Goal: Task Accomplishment & Management: Use online tool/utility

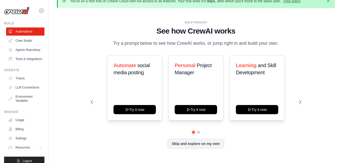
scroll to position [12, 0]
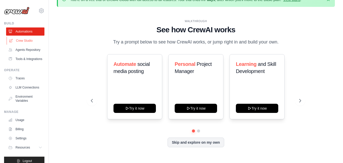
click at [26, 41] on link "Crew Studio" at bounding box center [26, 41] width 38 height 8
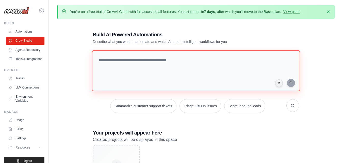
click at [182, 63] on textarea at bounding box center [196, 70] width 208 height 41
drag, startPoint x: 173, startPoint y: 63, endPoint x: 123, endPoint y: 68, distance: 50.5
click at [123, 68] on textarea at bounding box center [196, 70] width 208 height 41
drag, startPoint x: 99, startPoint y: 62, endPoint x: 169, endPoint y: 57, distance: 71.0
click at [169, 57] on textarea at bounding box center [196, 70] width 208 height 41
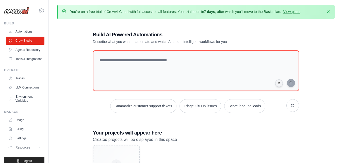
click at [164, 36] on h1 "Build AI Powered Automations" at bounding box center [178, 34] width 170 height 7
click at [164, 40] on p "Describe what you want to automate and watch AI create intelligent workflows fo…" at bounding box center [178, 41] width 170 height 5
click at [163, 41] on p "Describe what you want to automate and watch AI create intelligent workflows fo…" at bounding box center [178, 41] width 170 height 5
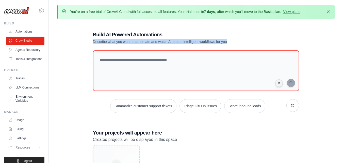
copy p "Describe what you want to automate and watch AI create intelligent workflows fo…"
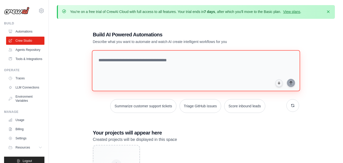
click at [181, 66] on textarea at bounding box center [196, 70] width 208 height 41
paste textarea "**********"
type textarea "**********"
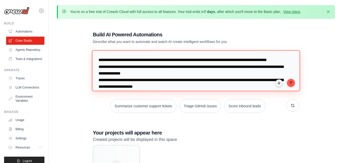
scroll to position [18, 0]
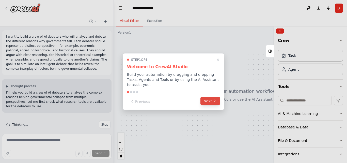
click at [210, 99] on button "Next" at bounding box center [210, 100] width 20 height 8
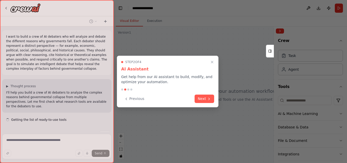
scroll to position [10, 0]
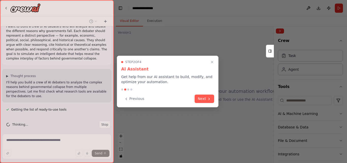
click at [210, 99] on icon at bounding box center [209, 99] width 4 height 4
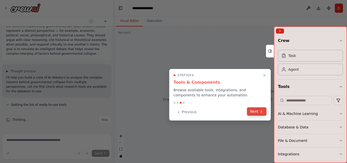
click at [253, 113] on button "Next" at bounding box center [257, 111] width 20 height 8
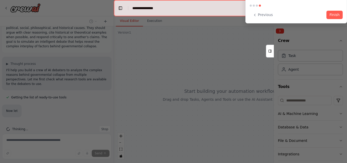
scroll to position [27, 0]
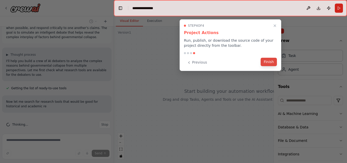
click at [269, 65] on button "Finish" at bounding box center [268, 62] width 16 height 8
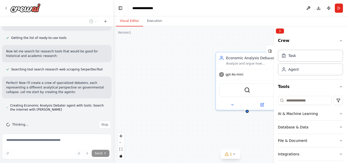
scroll to position [96, 0]
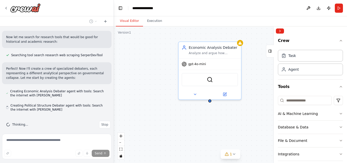
drag, startPoint x: 239, startPoint y: 130, endPoint x: 201, endPoint y: 119, distance: 38.7
click at [201, 119] on div "Economic Analysis Debater Analyze and argue how economic factors lead to govern…" at bounding box center [230, 94] width 233 height 136
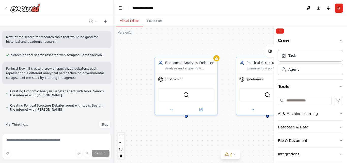
drag, startPoint x: 161, startPoint y: 105, endPoint x: 137, endPoint y: 120, distance: 28.1
click at [137, 120] on div "Economic Analysis Debater Analyze and argue how economic factors lead to govern…" at bounding box center [230, 94] width 233 height 136
click at [195, 122] on div "Economic Analysis Debater Analyze and argue how economic factors lead to govern…" at bounding box center [230, 94] width 233 height 136
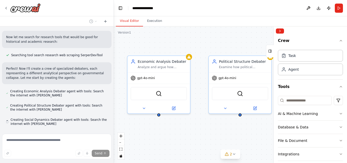
scroll to position [110, 0]
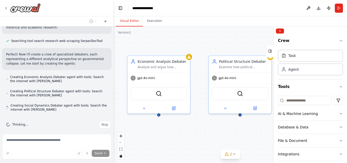
drag, startPoint x: 218, startPoint y: 129, endPoint x: 190, endPoint y: 128, distance: 27.4
click at [190, 128] on div "Economic Analysis Debater Analyze and argue how economic factors lead to govern…" at bounding box center [230, 94] width 233 height 136
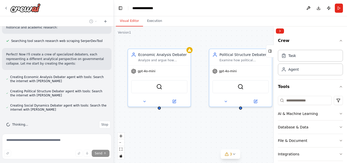
drag, startPoint x: 210, startPoint y: 127, endPoint x: 210, endPoint y: 121, distance: 6.9
click at [210, 121] on div "Economic Analysis Debater Analyze and argue how economic factors lead to govern…" at bounding box center [230, 94] width 233 height 136
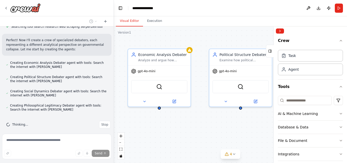
scroll to position [139, 0]
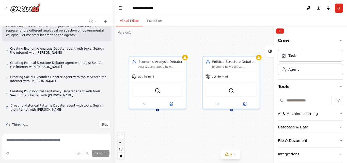
click at [121, 142] on icon "zoom out" at bounding box center [120, 142] width 3 height 1
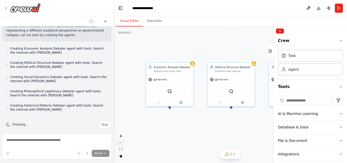
click at [121, 142] on icon "zoom out" at bounding box center [120, 142] width 3 height 1
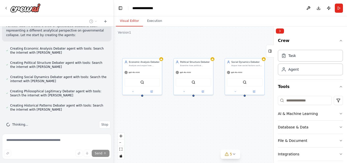
drag, startPoint x: 201, startPoint y: 123, endPoint x: 163, endPoint y: 113, distance: 39.0
click at [163, 113] on div "Economic Analysis Debater Analyze and argue how economic factors lead to govern…" at bounding box center [230, 94] width 233 height 136
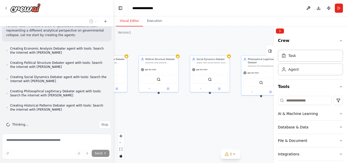
drag, startPoint x: 223, startPoint y: 116, endPoint x: 185, endPoint y: 113, distance: 38.0
click at [185, 113] on div "Economic Analysis Debater Analyze and argue how economic factors lead to govern…" at bounding box center [230, 94] width 233 height 136
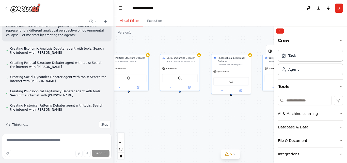
drag, startPoint x: 213, startPoint y: 116, endPoint x: 186, endPoint y: 114, distance: 26.2
click at [186, 114] on div "Economic Analysis Debater Analyze and argue how economic factors lead to govern…" at bounding box center [230, 94] width 233 height 136
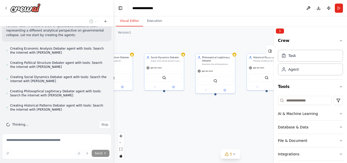
drag, startPoint x: 190, startPoint y: 111, endPoint x: 168, endPoint y: 110, distance: 21.4
click at [168, 110] on div "Economic Analysis Debater Analyze and argue how economic factors lead to govern…" at bounding box center [230, 94] width 233 height 136
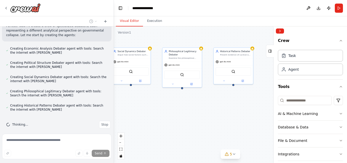
drag, startPoint x: 216, startPoint y: 119, endPoint x: 185, endPoint y: 113, distance: 31.3
click at [185, 113] on div "Economic Analysis Debater Analyze and argue how economic factors lead to govern…" at bounding box center [230, 94] width 233 height 136
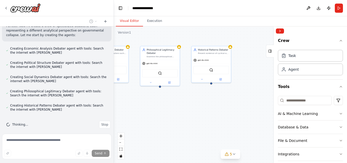
drag, startPoint x: 231, startPoint y: 111, endPoint x: 212, endPoint y: 110, distance: 18.8
click at [212, 110] on div "Economic Analysis Debater Analyze and argue how economic factors lead to govern…" at bounding box center [230, 94] width 233 height 136
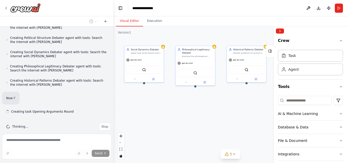
scroll to position [166, 0]
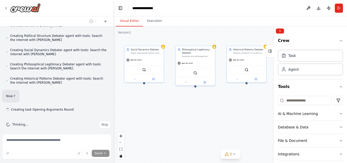
drag, startPoint x: 196, startPoint y: 109, endPoint x: 246, endPoint y: 109, distance: 50.7
click at [245, 109] on div "Economic Analysis Debater Analyze and argue how economic factors lead to govern…" at bounding box center [230, 94] width 233 height 136
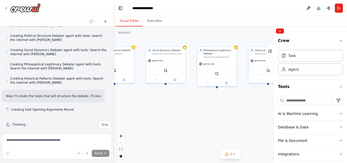
drag, startPoint x: 218, startPoint y: 109, endPoint x: 226, endPoint y: 111, distance: 8.8
click at [225, 110] on div ".deletable-edge-delete-btn { width: 20px; height: 20px; border: 0px solid #ffff…" at bounding box center [230, 94] width 233 height 136
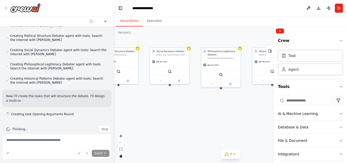
scroll to position [170, 0]
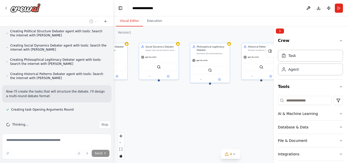
drag, startPoint x: 179, startPoint y: 106, endPoint x: 158, endPoint y: 98, distance: 22.3
click at [158, 98] on div ".deletable-edge-delete-btn { width: 20px; height: 20px; border: 0px solid #ffff…" at bounding box center [230, 94] width 233 height 136
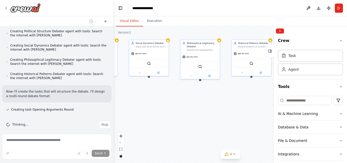
scroll to position [180, 0]
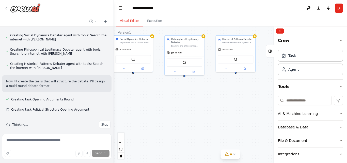
drag, startPoint x: 193, startPoint y: 105, endPoint x: 177, endPoint y: 98, distance: 17.5
click at [177, 98] on div ".deletable-edge-delete-btn { width: 20px; height: 20px; border: 0px solid #ffff…" at bounding box center [230, 94] width 233 height 136
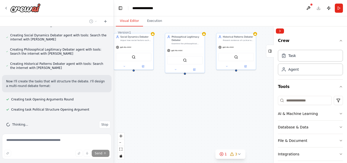
click at [188, 102] on div ".deletable-edge-delete-btn { width: 20px; height: 20px; border: 0px solid #ffff…" at bounding box center [230, 94] width 233 height 136
click at [154, 10] on div "**********" at bounding box center [144, 8] width 25 height 5
click at [154, 10] on div "**********" at bounding box center [157, 8] width 51 height 5
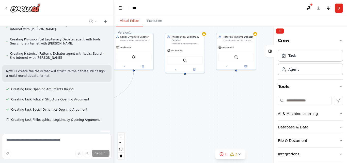
scroll to position [201, 0]
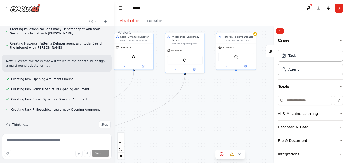
click at [151, 84] on div ".deletable-edge-delete-btn { width: 20px; height: 20px; border: 0px solid #ffff…" at bounding box center [230, 94] width 233 height 136
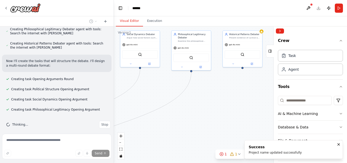
drag, startPoint x: 157, startPoint y: 85, endPoint x: 175, endPoint y: 77, distance: 19.2
click at [175, 77] on div ".deletable-edge-delete-btn { width: 20px; height: 20px; border: 0px solid #ffff…" at bounding box center [230, 94] width 233 height 136
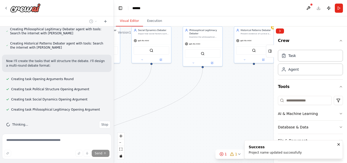
scroll to position [211, 0]
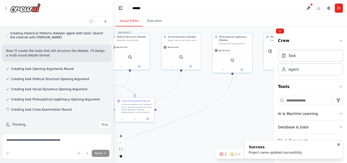
drag, startPoint x: 137, startPoint y: 73, endPoint x: 167, endPoint y: 83, distance: 32.3
click at [167, 82] on div ".deletable-edge-delete-btn { width: 20px; height: 20px; border: 0px solid #ffff…" at bounding box center [230, 94] width 233 height 136
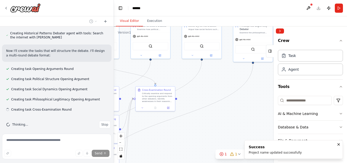
drag, startPoint x: 153, startPoint y: 86, endPoint x: 186, endPoint y: 64, distance: 39.8
click at [186, 64] on div ".deletable-edge-delete-btn { width: 20px; height: 20px; border: 0px solid #ffff…" at bounding box center [230, 94] width 233 height 136
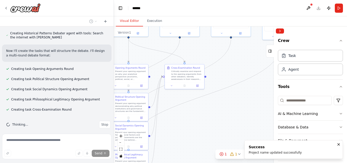
drag, startPoint x: 181, startPoint y: 67, endPoint x: 203, endPoint y: 49, distance: 28.6
click at [203, 49] on div ".deletable-edge-delete-btn { width: 20px; height: 20px; border: 0px solid #ffff…" at bounding box center [230, 94] width 233 height 136
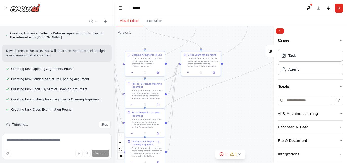
drag, startPoint x: 165, startPoint y: 66, endPoint x: 173, endPoint y: 60, distance: 10.8
click at [173, 60] on div ".deletable-edge-delete-btn { width: 20px; height: 20px; border: 0px solid #ffff…" at bounding box center [230, 94] width 233 height 136
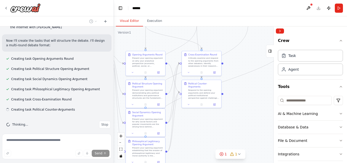
drag, startPoint x: 175, startPoint y: 66, endPoint x: 197, endPoint y: 40, distance: 34.4
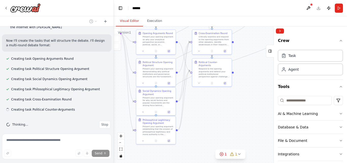
drag, startPoint x: 182, startPoint y: 47, endPoint x: 194, endPoint y: 27, distance: 23.5
click at [194, 27] on div ".deletable-edge-delete-btn { width: 20px; height: 20px; border: 0px solid #ffff…" at bounding box center [230, 94] width 233 height 136
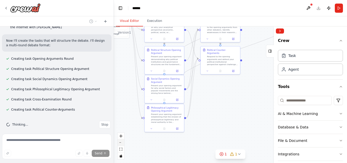
click at [121, 141] on button "zoom out" at bounding box center [120, 142] width 7 height 7
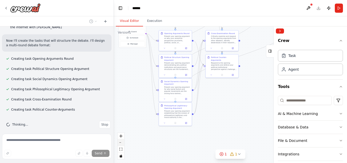
click at [121, 141] on button "zoom out" at bounding box center [120, 142] width 7 height 7
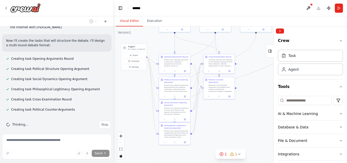
drag, startPoint x: 143, startPoint y: 99, endPoint x: 139, endPoint y: 120, distance: 20.8
click at [139, 120] on div ".deletable-edge-delete-btn { width: 20px; height: 20px; border: 0px solid #ffff…" at bounding box center [230, 94] width 233 height 136
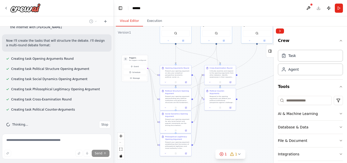
drag, startPoint x: 137, startPoint y: 102, endPoint x: 140, endPoint y: 119, distance: 16.9
click at [140, 119] on div ".deletable-edge-delete-btn { width: 20px; height: 20px; border: 0px solid #ffff…" at bounding box center [230, 94] width 233 height 136
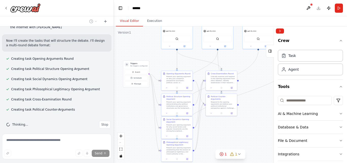
scroll to position [231, 0]
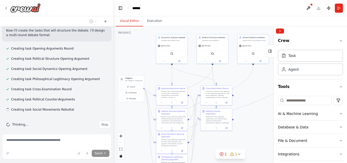
drag, startPoint x: 143, startPoint y: 110, endPoint x: 138, endPoint y: 125, distance: 15.6
click at [138, 125] on div ".deletable-edge-delete-btn { width: 20px; height: 20px; border: 0px solid #ffff…" at bounding box center [230, 94] width 233 height 136
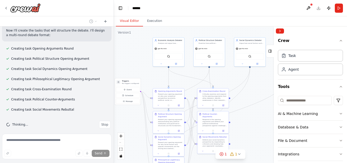
drag, startPoint x: 140, startPoint y: 62, endPoint x: 137, endPoint y: 62, distance: 2.5
click at [137, 62] on div ".deletable-edge-delete-btn { width: 20px; height: 20px; border: 0px solid #ffff…" at bounding box center [230, 94] width 233 height 136
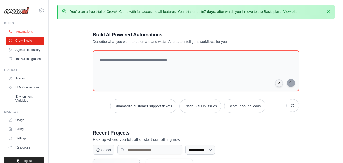
click at [33, 34] on link "Automations" at bounding box center [26, 31] width 38 height 8
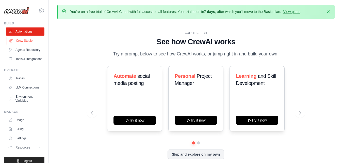
click at [30, 42] on link "Crew Studio" at bounding box center [26, 41] width 38 height 8
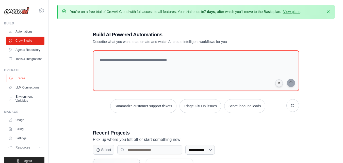
click at [19, 82] on link "Traces" at bounding box center [26, 78] width 38 height 8
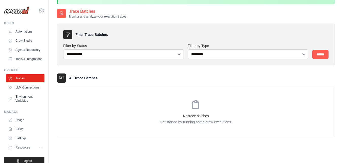
scroll to position [17, 0]
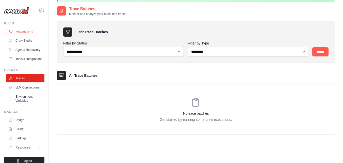
click at [23, 32] on link "Automations" at bounding box center [26, 31] width 38 height 8
click at [23, 39] on link "Crew Studio" at bounding box center [26, 41] width 38 height 8
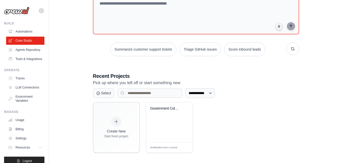
scroll to position [60, 0]
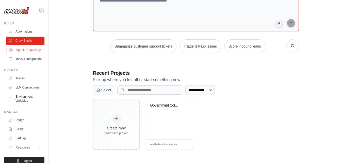
click at [30, 51] on link "Agents Repository" at bounding box center [26, 50] width 38 height 8
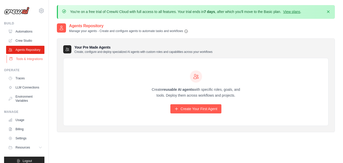
click at [23, 63] on link "Tools & Integrations" at bounding box center [26, 59] width 38 height 8
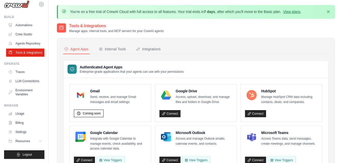
scroll to position [19, 0]
click at [27, 115] on link "Usage" at bounding box center [26, 113] width 38 height 8
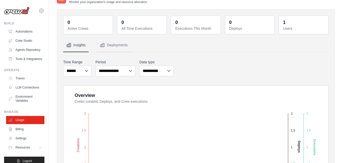
scroll to position [31, 0]
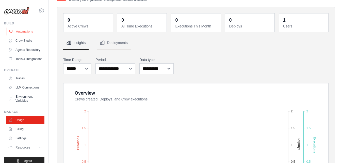
click at [32, 33] on link "Automations" at bounding box center [26, 31] width 38 height 8
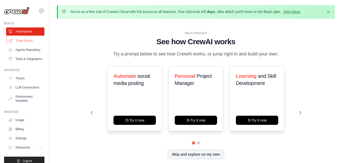
click at [28, 42] on link "Crew Studio" at bounding box center [26, 41] width 38 height 8
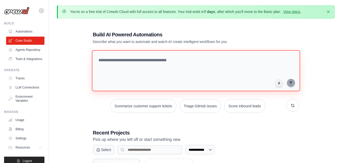
click at [128, 67] on textarea at bounding box center [196, 70] width 208 height 41
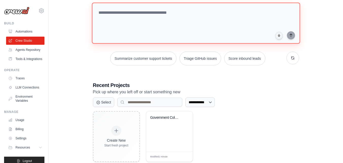
scroll to position [60, 0]
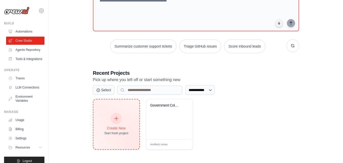
click at [118, 111] on div "Create New Start fresh project" at bounding box center [116, 124] width 46 height 50
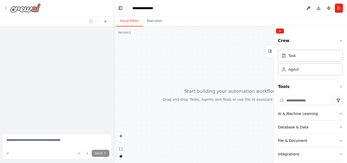
click at [8, 7] on div at bounding box center [22, 7] width 37 height 9
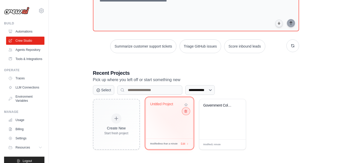
click at [185, 111] on icon at bounding box center [185, 110] width 3 height 3
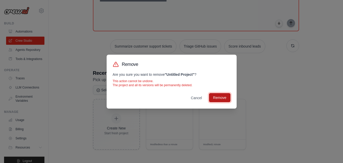
click at [216, 98] on button "Remove" at bounding box center [219, 97] width 21 height 9
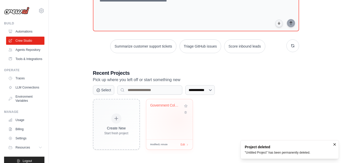
click at [179, 119] on div "Government Collapse Debate Analysis" at bounding box center [169, 119] width 46 height 40
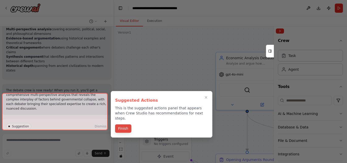
scroll to position [537, 0]
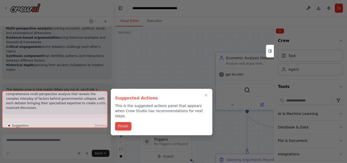
click at [125, 122] on button "Finish" at bounding box center [123, 126] width 16 height 8
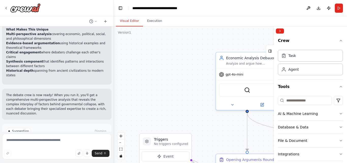
scroll to position [530, 0]
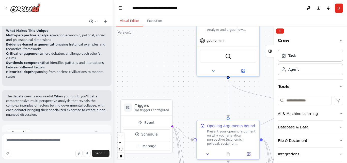
drag, startPoint x: 169, startPoint y: 77, endPoint x: 150, endPoint y: 44, distance: 38.7
click at [150, 44] on div ".deletable-edge-delete-btn { width: 20px; height: 20px; border: 0px solid #ffff…" at bounding box center [230, 94] width 233 height 136
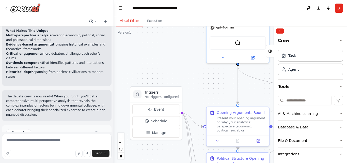
drag, startPoint x: 156, startPoint y: 68, endPoint x: 165, endPoint y: 55, distance: 16.3
click at [165, 55] on div ".deletable-edge-delete-btn { width: 20px; height: 20px; border: 0px solid #ffff…" at bounding box center [230, 94] width 233 height 136
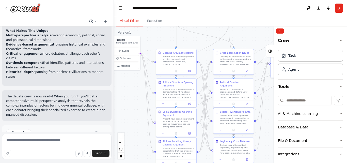
drag, startPoint x: 184, startPoint y: 74, endPoint x: 148, endPoint y: 35, distance: 53.0
click at [148, 35] on div ".deletable-edge-delete-btn { width: 20px; height: 20px; border: 0px solid #ffff…" at bounding box center [230, 94] width 233 height 136
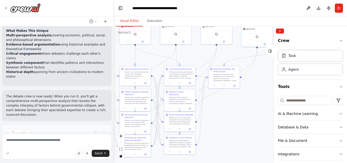
drag, startPoint x: 255, startPoint y: 99, endPoint x: 217, endPoint y: 116, distance: 41.4
click at [217, 116] on div ".deletable-edge-delete-btn { width: 20px; height: 20px; border: 0px solid #ffff…" at bounding box center [230, 94] width 233 height 136
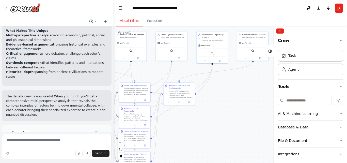
drag, startPoint x: 251, startPoint y: 93, endPoint x: 206, endPoint y: 109, distance: 47.8
click at [206, 109] on div ".deletable-edge-delete-btn { width: 20px; height: 20px; border: 0px solid #ffff…" at bounding box center [230, 94] width 233 height 136
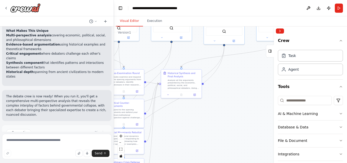
drag, startPoint x: 187, startPoint y: 126, endPoint x: 197, endPoint y: 121, distance: 11.5
click at [197, 121] on div ".deletable-edge-delete-btn { width: 20px; height: 20px; border: 0px solid #ffff…" at bounding box center [230, 94] width 233 height 136
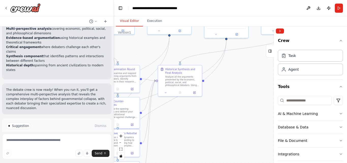
scroll to position [537, 0]
click at [48, 145] on span "Run Automation" at bounding box center [59, 147] width 25 height 4
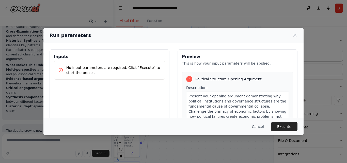
scroll to position [115, 0]
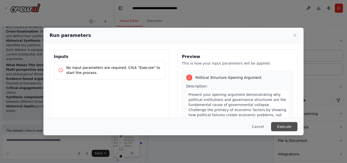
click at [287, 124] on button "Execute" at bounding box center [284, 126] width 26 height 9
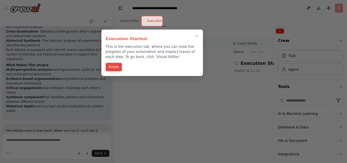
click at [117, 67] on button "Finish" at bounding box center [114, 67] width 16 height 8
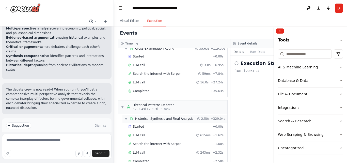
scroll to position [550, 0]
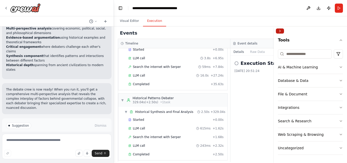
click at [281, 30] on button "Collapse right sidebar" at bounding box center [280, 30] width 8 height 5
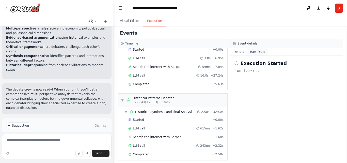
click at [255, 52] on button "Raw Data" at bounding box center [257, 51] width 21 height 7
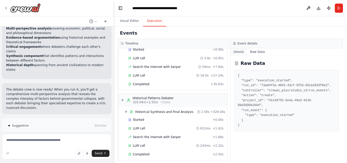
click at [238, 52] on button "Details" at bounding box center [238, 51] width 17 height 7
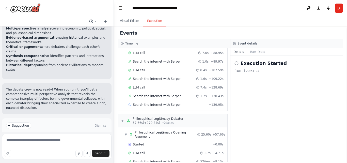
scroll to position [309, 0]
click at [172, 98] on span "Search the internet with Serper" at bounding box center [157, 96] width 48 height 4
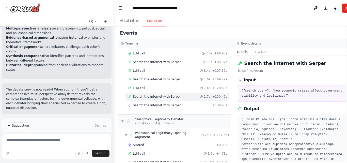
click at [203, 102] on div "Search the internet with Serper + 139.95s" at bounding box center [177, 105] width 102 height 8
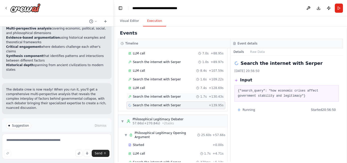
click at [209, 95] on span "+ 130.43s" at bounding box center [216, 96] width 15 height 4
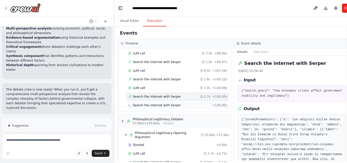
click at [204, 105] on div "Search the internet with Serper + 139.95s" at bounding box center [177, 105] width 99 height 4
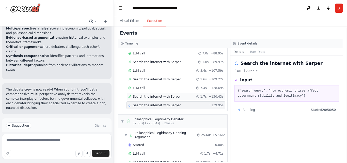
click at [209, 98] on div "Search the internet with Serper 1.7s + 130.43s" at bounding box center [175, 97] width 99 height 8
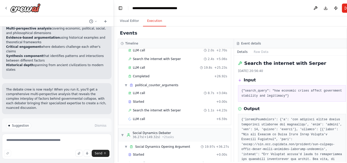
scroll to position [35, 0]
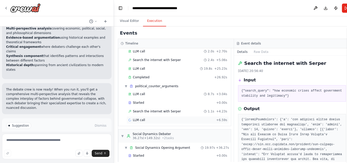
click at [197, 120] on div "LLM call + 6.59s" at bounding box center [177, 120] width 99 height 4
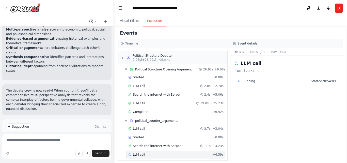
scroll to position [537, 0]
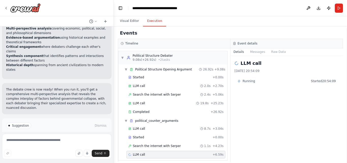
click at [29, 143] on button "Improve automation" at bounding box center [56, 147] width 101 height 8
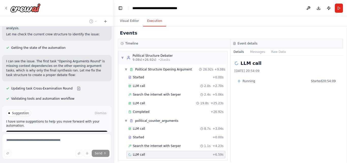
scroll to position [661, 0]
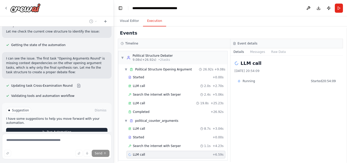
click at [58, 130] on span "Run Automation" at bounding box center [59, 132] width 25 height 4
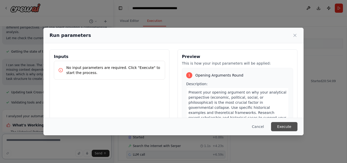
scroll to position [659, 0]
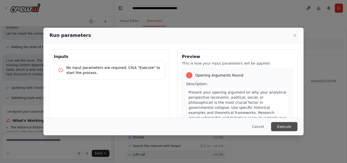
click at [275, 126] on button "Execute" at bounding box center [284, 126] width 26 height 9
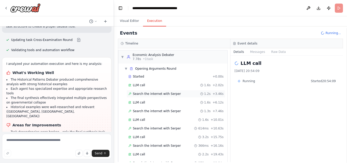
scroll to position [0, 0]
click at [198, 33] on div "Events Running..." at bounding box center [230, 32] width 225 height 11
click at [190, 43] on div "Timeline" at bounding box center [174, 43] width 107 height 4
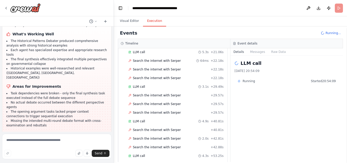
scroll to position [748, 0]
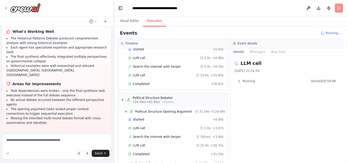
click at [40, 161] on button "Improve automation" at bounding box center [56, 165] width 101 height 8
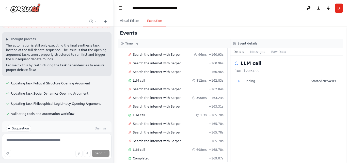
scroll to position [856, 0]
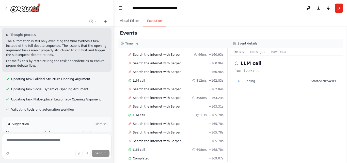
click at [69, 141] on button "Run Automation" at bounding box center [56, 145] width 101 height 8
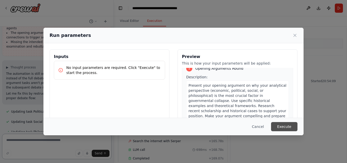
scroll to position [831, 0]
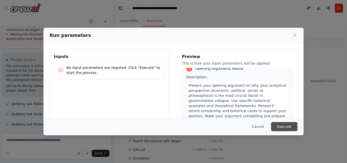
click at [278, 125] on button "Execute" at bounding box center [284, 126] width 26 height 9
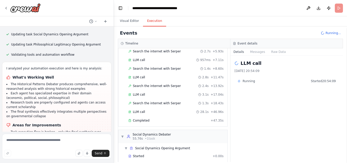
scroll to position [43, 0]
click at [174, 123] on div "Completed + 47.35s" at bounding box center [175, 121] width 99 height 8
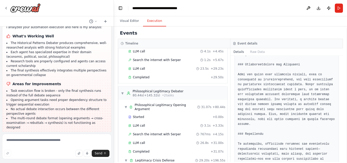
scroll to position [499, 0]
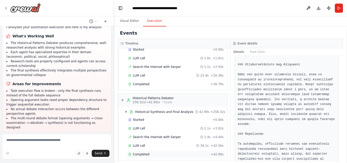
click at [153, 152] on div "Completed" at bounding box center [168, 154] width 80 height 4
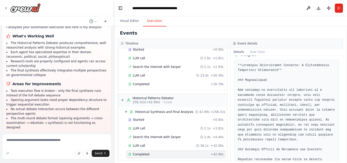
scroll to position [99, 0]
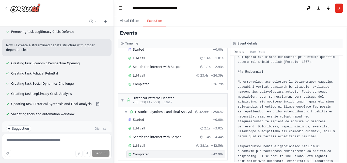
scroll to position [966, 0]
click at [74, 146] on button "Run Automation" at bounding box center [56, 150] width 101 height 8
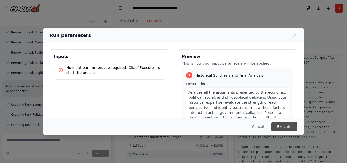
click at [294, 127] on button "Execute" at bounding box center [284, 126] width 26 height 9
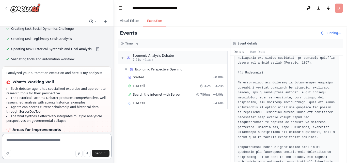
scroll to position [1243, 0]
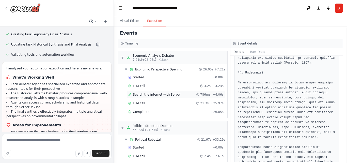
drag, startPoint x: 157, startPoint y: 94, endPoint x: 169, endPoint y: 97, distance: 12.0
click at [169, 97] on div "Search the internet with Serper 786ms + 4.06s" at bounding box center [175, 95] width 99 height 8
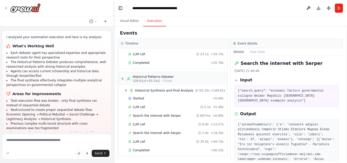
scroll to position [1284, 0]
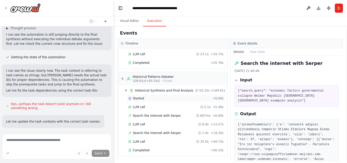
scroll to position [1414, 0]
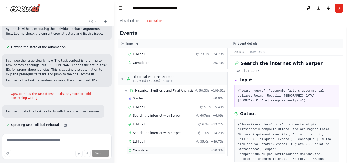
click at [178, 151] on div "Completed" at bounding box center [168, 150] width 80 height 4
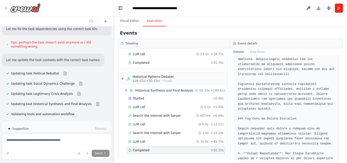
scroll to position [605, 0]
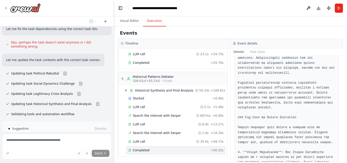
click at [87, 146] on button "Run Automation" at bounding box center [56, 150] width 101 height 8
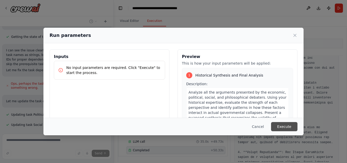
click at [291, 126] on button "Execute" at bounding box center [284, 126] width 26 height 9
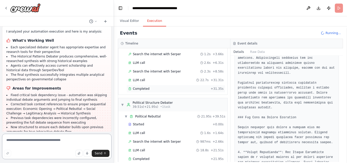
scroll to position [1566, 0]
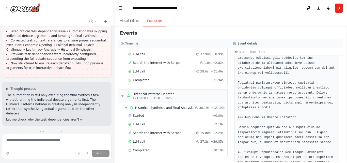
scroll to position [1630, 0]
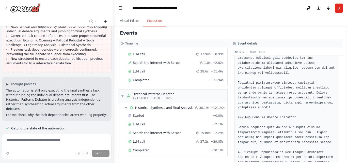
click at [106, 22] on icon at bounding box center [105, 21] width 4 height 4
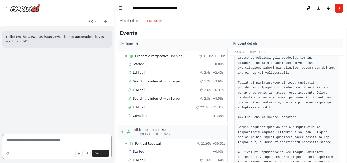
scroll to position [0, 0]
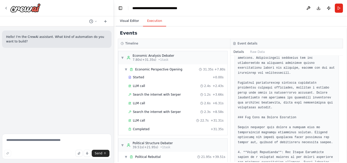
click at [133, 23] on button "Visual Editor" at bounding box center [129, 21] width 27 height 11
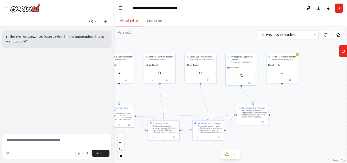
drag, startPoint x: 156, startPoint y: 63, endPoint x: 191, endPoint y: 103, distance: 53.4
click at [191, 103] on div ".deletable-edge-delete-btn { width: 20px; height: 20px; border: 0px solid #ffff…" at bounding box center [230, 94] width 233 height 136
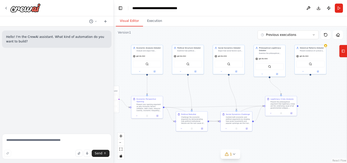
drag, startPoint x: 173, startPoint y: 103, endPoint x: 201, endPoint y: 94, distance: 29.8
click at [201, 94] on div ".deletable-edge-delete-btn { width: 20px; height: 20px; border: 0px solid #ffff…" at bounding box center [230, 94] width 233 height 136
click at [6, 8] on icon at bounding box center [6, 8] width 4 height 4
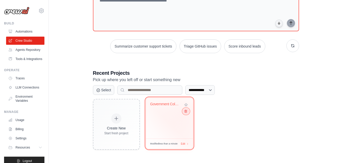
click at [186, 112] on icon at bounding box center [185, 110] width 3 height 3
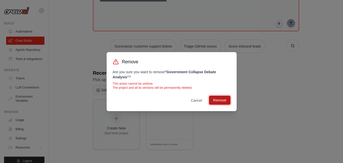
click at [220, 101] on button "Remove" at bounding box center [219, 99] width 21 height 9
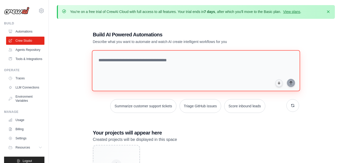
click at [187, 66] on textarea at bounding box center [196, 70] width 208 height 41
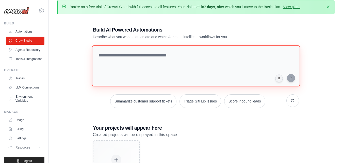
scroll to position [7, 0]
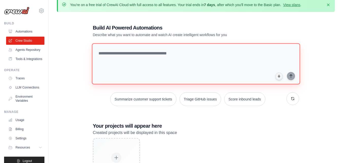
paste textarea "**********"
type textarea "**********"
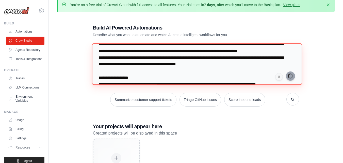
scroll to position [81, 0]
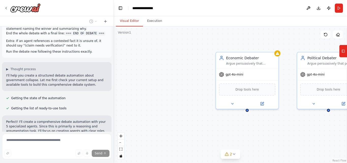
scroll to position [362, 0]
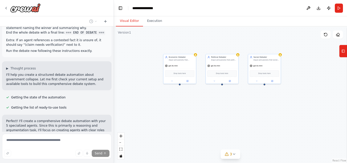
drag, startPoint x: 168, startPoint y: 79, endPoint x: 143, endPoint y: 80, distance: 25.1
click at [143, 80] on div "Economic Debater Argue persuasively that economic factors (inflation, inequalit…" at bounding box center [230, 94] width 233 height 136
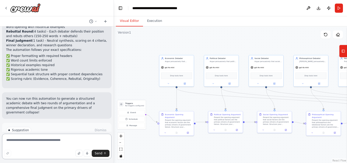
scroll to position [795, 0]
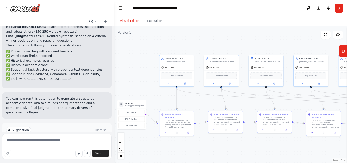
click at [89, 147] on button "Run Automation" at bounding box center [56, 151] width 101 height 8
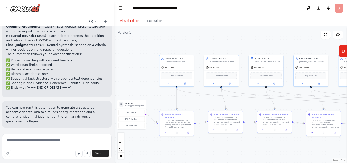
scroll to position [754, 0]
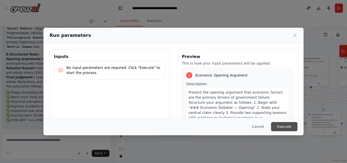
click at [284, 126] on button "Execute" at bounding box center [284, 126] width 26 height 9
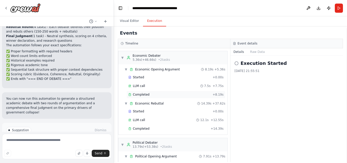
scroll to position [292, 0]
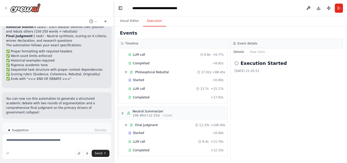
click at [78, 147] on button "Improve automation" at bounding box center [56, 151] width 101 height 8
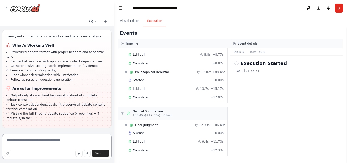
scroll to position [990, 0]
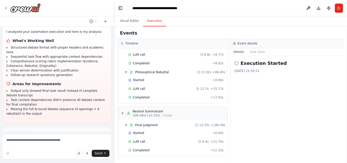
click at [66, 154] on span "Run Automation" at bounding box center [59, 156] width 25 height 4
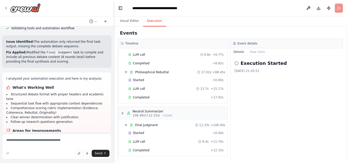
scroll to position [949, 0]
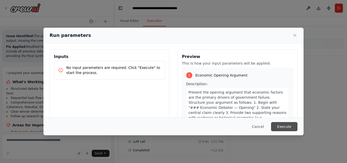
click at [280, 126] on button "Execute" at bounding box center [284, 126] width 26 height 9
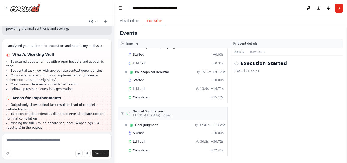
scroll to position [990, 0]
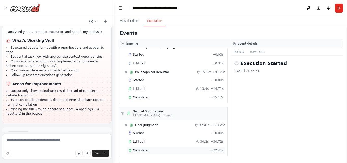
click at [147, 149] on span "Completed" at bounding box center [141, 150] width 16 height 4
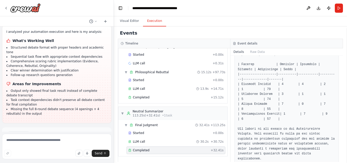
scroll to position [1054, 0]
click at [65, 154] on span "Improve automation" at bounding box center [58, 156] width 31 height 4
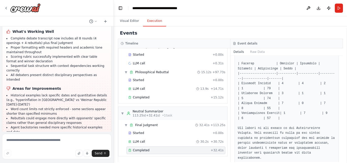
scroll to position [1208, 0]
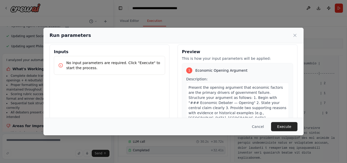
scroll to position [5, 0]
click at [281, 126] on button "Execute" at bounding box center [284, 126] width 26 height 9
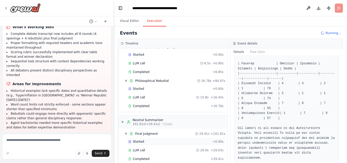
scroll to position [292, 0]
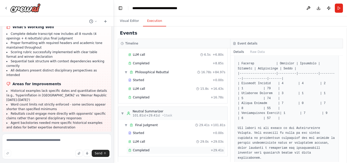
click at [163, 151] on div "Completed" at bounding box center [168, 150] width 80 height 4
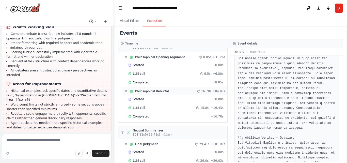
scroll to position [267, 0]
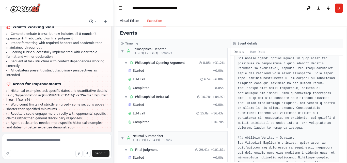
click at [128, 18] on button "Visual Editor" at bounding box center [129, 21] width 27 height 11
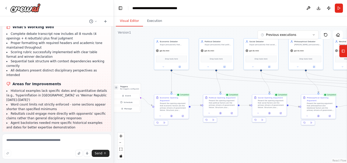
drag, startPoint x: 149, startPoint y: 90, endPoint x: 145, endPoint y: 73, distance: 17.4
click at [145, 73] on div ".deletable-edge-delete-btn { width: 20px; height: 20px; border: 0px solid #ffff…" at bounding box center [230, 94] width 233 height 136
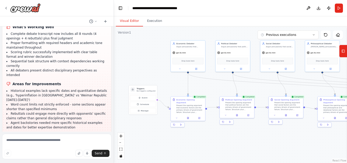
drag, startPoint x: 145, startPoint y: 74, endPoint x: 161, endPoint y: 76, distance: 16.1
click at [161, 76] on div ".deletable-edge-delete-btn { width: 20px; height: 20px; border: 0px solid #ffff…" at bounding box center [230, 94] width 233 height 136
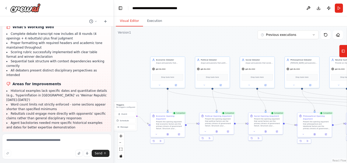
drag, startPoint x: 149, startPoint y: 124, endPoint x: 126, endPoint y: 143, distance: 29.8
click at [126, 143] on div ".deletable-edge-delete-btn { width: 20px; height: 20px; border: 0px solid #ffff…" at bounding box center [230, 94] width 233 height 136
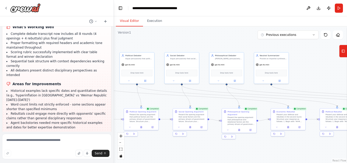
drag, startPoint x: 237, startPoint y: 108, endPoint x: 165, endPoint y: 101, distance: 72.9
click at [165, 101] on div ".deletable-edge-delete-btn { width: 20px; height: 20px; border: 0px solid #ffff…" at bounding box center [230, 94] width 233 height 136
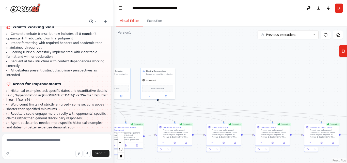
drag, startPoint x: 304, startPoint y: 86, endPoint x: 190, endPoint y: 103, distance: 115.2
click at [190, 103] on div ".deletable-edge-delete-btn { width: 20px; height: 20px; border: 0px solid #ffff…" at bounding box center [230, 94] width 233 height 136
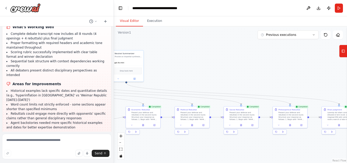
drag, startPoint x: 282, startPoint y: 78, endPoint x: 246, endPoint y: 60, distance: 40.6
click at [246, 60] on div ".deletable-edge-delete-btn { width: 20px; height: 20px; border: 0px solid #ffff…" at bounding box center [230, 94] width 233 height 136
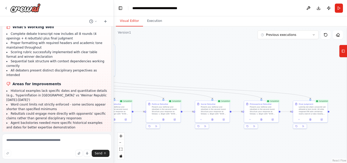
drag, startPoint x: 242, startPoint y: 63, endPoint x: 223, endPoint y: 62, distance: 18.3
click at [223, 62] on div ".deletable-edge-delete-btn { width: 20px; height: 20px; border: 0px solid #ffff…" at bounding box center [230, 94] width 233 height 136
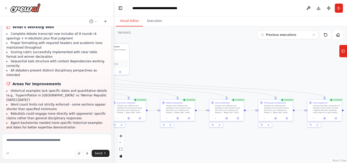
drag, startPoint x: 267, startPoint y: 71, endPoint x: 301, endPoint y: 71, distance: 34.8
click at [301, 71] on div ".deletable-edge-delete-btn { width: 20px; height: 20px; border: 0px solid #ffff…" at bounding box center [230, 94] width 233 height 136
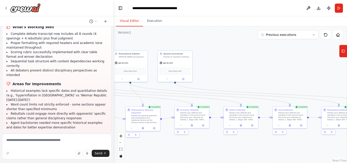
drag, startPoint x: 280, startPoint y: 65, endPoint x: 289, endPoint y: 69, distance: 10.6
click at [296, 69] on div ".deletable-edge-delete-btn { width: 20px; height: 20px; border: 0px solid #ffff…" at bounding box center [230, 94] width 233 height 136
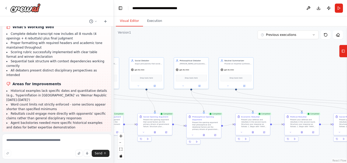
drag, startPoint x: 271, startPoint y: 65, endPoint x: 312, endPoint y: 71, distance: 41.8
click at [313, 71] on div ".deletable-edge-delete-btn { width: 20px; height: 20px; border: 0px solid #ffff…" at bounding box center [230, 94] width 233 height 136
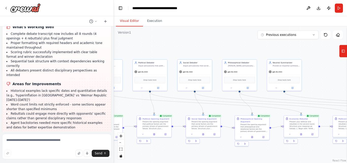
drag, startPoint x: 318, startPoint y: 71, endPoint x: 328, endPoint y: 72, distance: 10.2
click at [328, 72] on div ".deletable-edge-delete-btn { width: 20px; height: 20px; border: 0px solid #ffff…" at bounding box center [230, 94] width 233 height 136
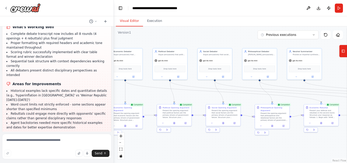
drag, startPoint x: 225, startPoint y: 51, endPoint x: 250, endPoint y: 41, distance: 26.6
click at [249, 41] on div ".deletable-edge-delete-btn { width: 20px; height: 20px; border: 0px solid #ffff…" at bounding box center [230, 94] width 233 height 136
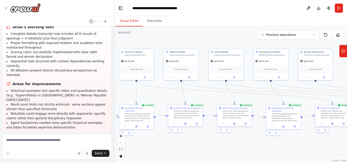
drag, startPoint x: 237, startPoint y: 40, endPoint x: 244, endPoint y: 40, distance: 6.9
click at [244, 40] on div ".deletable-edge-delete-btn { width: 20px; height: 20px; border: 0px solid #ffff…" at bounding box center [230, 94] width 233 height 136
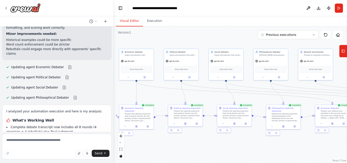
scroll to position [1208, 0]
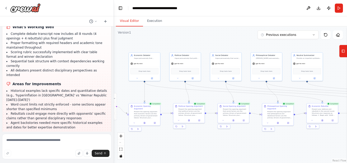
click at [225, 46] on div ".deletable-edge-delete-btn { width: 20px; height: 20px; border: 0px solid #ffff…" at bounding box center [230, 94] width 233 height 136
click at [312, 36] on icon at bounding box center [313, 34] width 3 height 3
click at [223, 36] on div ".deletable-edge-delete-btn { width: 20px; height: 20px; border: 0px solid #ffff…" at bounding box center [230, 94] width 233 height 136
click at [345, 52] on button "Tools" at bounding box center [343, 51] width 8 height 13
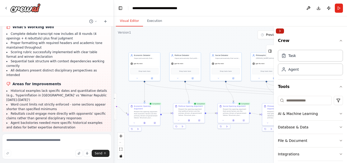
click at [281, 30] on button "Collapse right sidebar" at bounding box center [280, 30] width 8 height 5
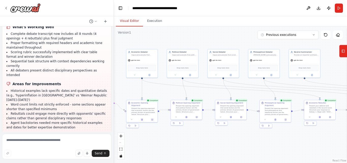
drag, startPoint x: 212, startPoint y: 37, endPoint x: 209, endPoint y: 33, distance: 4.4
click at [209, 33] on div ".deletable-edge-delete-btn { width: 20px; height: 20px; border: 0px solid #ffff…" at bounding box center [230, 94] width 233 height 136
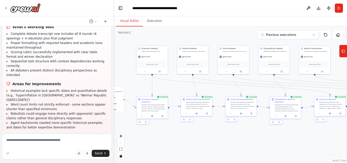
drag, startPoint x: 249, startPoint y: 36, endPoint x: 256, endPoint y: 33, distance: 7.7
click at [257, 33] on div ".deletable-edge-delete-btn { width: 20px; height: 20px; border: 0px solid #ffff…" at bounding box center [230, 94] width 233 height 136
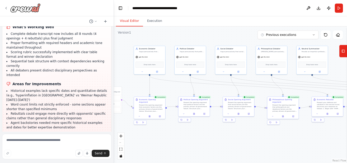
click at [7, 8] on icon at bounding box center [6, 8] width 4 height 4
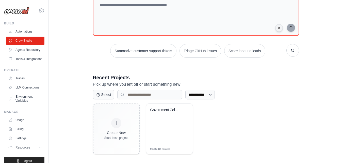
scroll to position [60, 0]
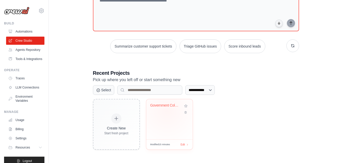
click at [167, 111] on div "Government Collapse Debate Analysis" at bounding box center [169, 109] width 38 height 12
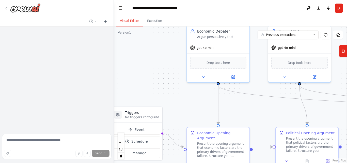
drag, startPoint x: 210, startPoint y: 119, endPoint x: 181, endPoint y: 93, distance: 39.3
click at [181, 93] on div ".deletable-edge-delete-btn { width: 20px; height: 20px; border: 0px solid #ffff…" at bounding box center [230, 94] width 233 height 136
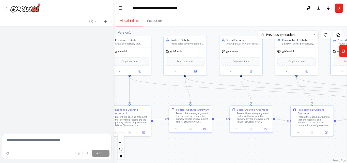
drag, startPoint x: 249, startPoint y: 111, endPoint x: 172, endPoint y: 100, distance: 77.6
click at [172, 100] on div ".deletable-edge-delete-btn { width: 20px; height: 20px; border: 0px solid #ffff…" at bounding box center [230, 94] width 233 height 136
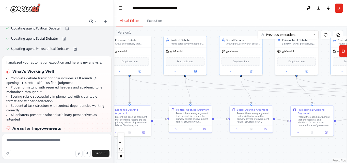
scroll to position [1167, 0]
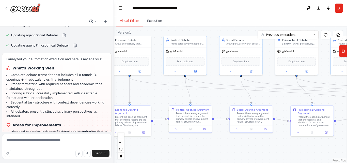
click at [150, 23] on button "Execution" at bounding box center [154, 21] width 23 height 11
click at [131, 24] on button "Visual Editor" at bounding box center [129, 21] width 27 height 11
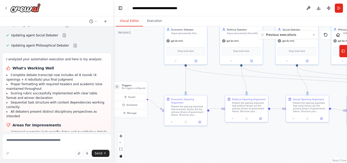
drag, startPoint x: 158, startPoint y: 91, endPoint x: 214, endPoint y: 81, distance: 57.0
click at [214, 81] on div ".deletable-edge-delete-btn { width: 20px; height: 20px; border: 0px solid #ffff…" at bounding box center [230, 94] width 233 height 136
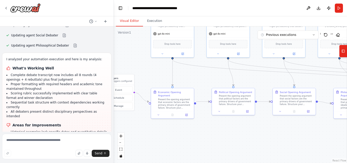
drag, startPoint x: 141, startPoint y: 64, endPoint x: 127, endPoint y: 57, distance: 15.0
click at [127, 57] on div ".deletable-edge-delete-btn { width: 20px; height: 20px; border: 0px solid #ffff…" at bounding box center [230, 94] width 233 height 136
click at [127, 33] on div "Version 1" at bounding box center [124, 32] width 13 height 4
click at [129, 41] on div ".deletable-edge-delete-btn { width: 20px; height: 20px; border: 0px solid #ffff…" at bounding box center [230, 94] width 233 height 136
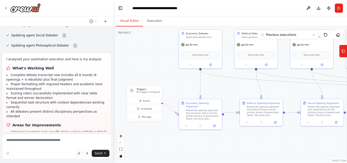
drag, startPoint x: 128, startPoint y: 58, endPoint x: 156, endPoint y: 69, distance: 30.0
click at [156, 69] on div ".deletable-edge-delete-btn { width: 20px; height: 20px; border: 0px solid #ffff…" at bounding box center [230, 94] width 233 height 136
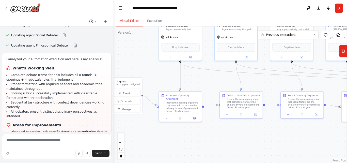
drag, startPoint x: 241, startPoint y: 96, endPoint x: 221, endPoint y: 88, distance: 21.4
click at [221, 88] on div ".deletable-edge-delete-btn { width: 20px; height: 20px; border: 0px solid #ffff…" at bounding box center [230, 94] width 233 height 136
click at [299, 36] on button "Previous executions" at bounding box center [287, 34] width 61 height 9
click at [288, 45] on div "2m ago" at bounding box center [290, 44] width 51 height 4
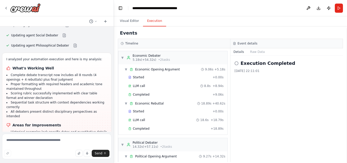
click at [152, 20] on button "Execution" at bounding box center [154, 21] width 23 height 11
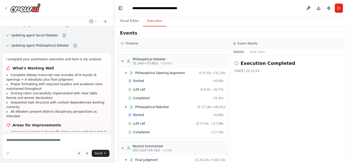
scroll to position [292, 0]
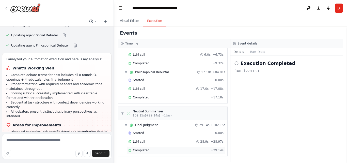
click at [160, 150] on div "Completed" at bounding box center [168, 150] width 80 height 4
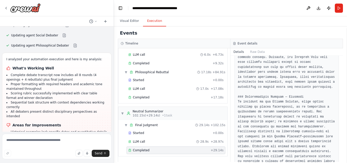
scroll to position [749, 0]
